Goal: Task Accomplishment & Management: Manage account settings

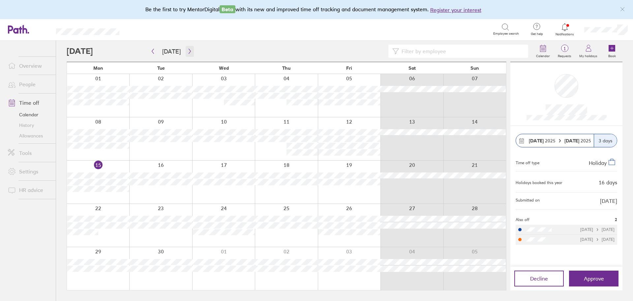
click at [186, 52] on button "button" at bounding box center [190, 51] width 8 height 11
click at [189, 48] on button "button" at bounding box center [190, 51] width 8 height 11
click at [186, 47] on button "button" at bounding box center [190, 51] width 8 height 11
